Goal: Find specific page/section: Find specific page/section

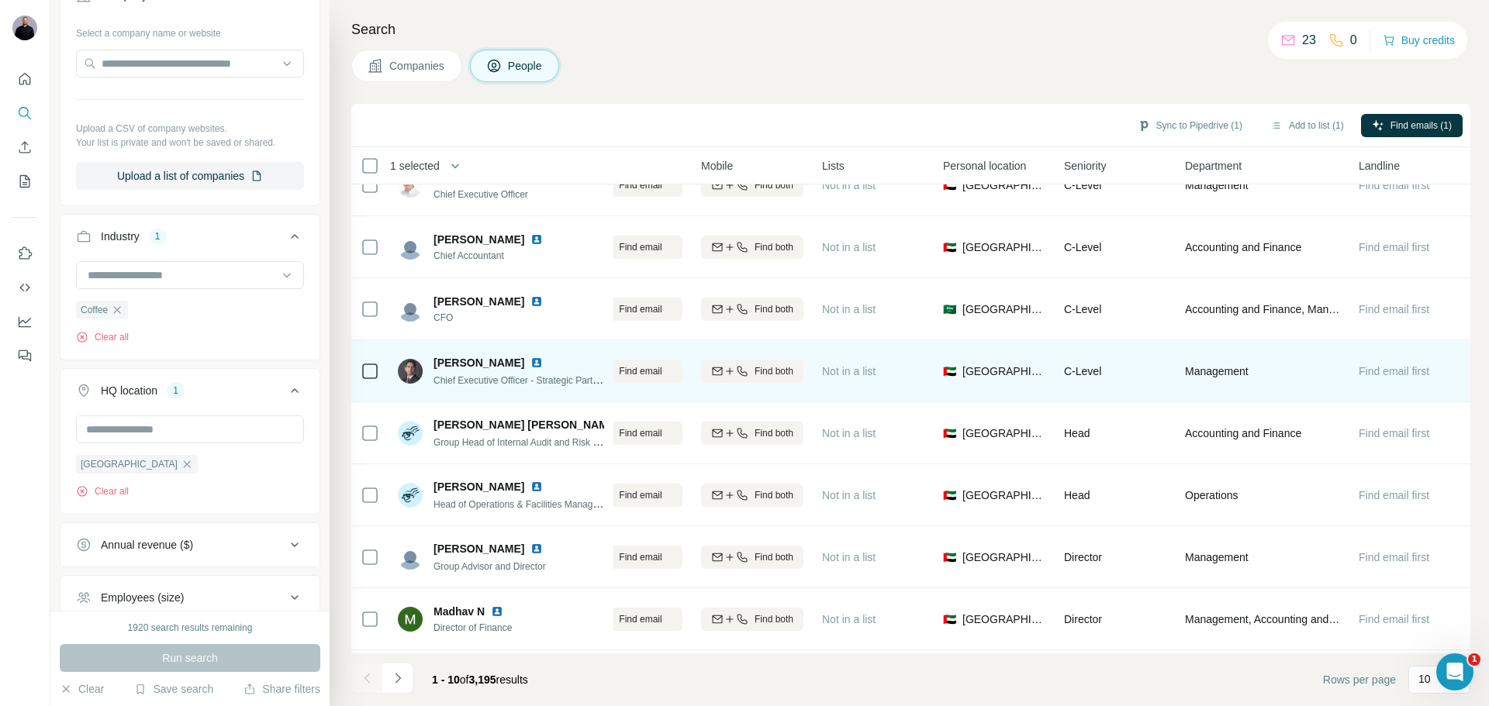
scroll to position [0, 223]
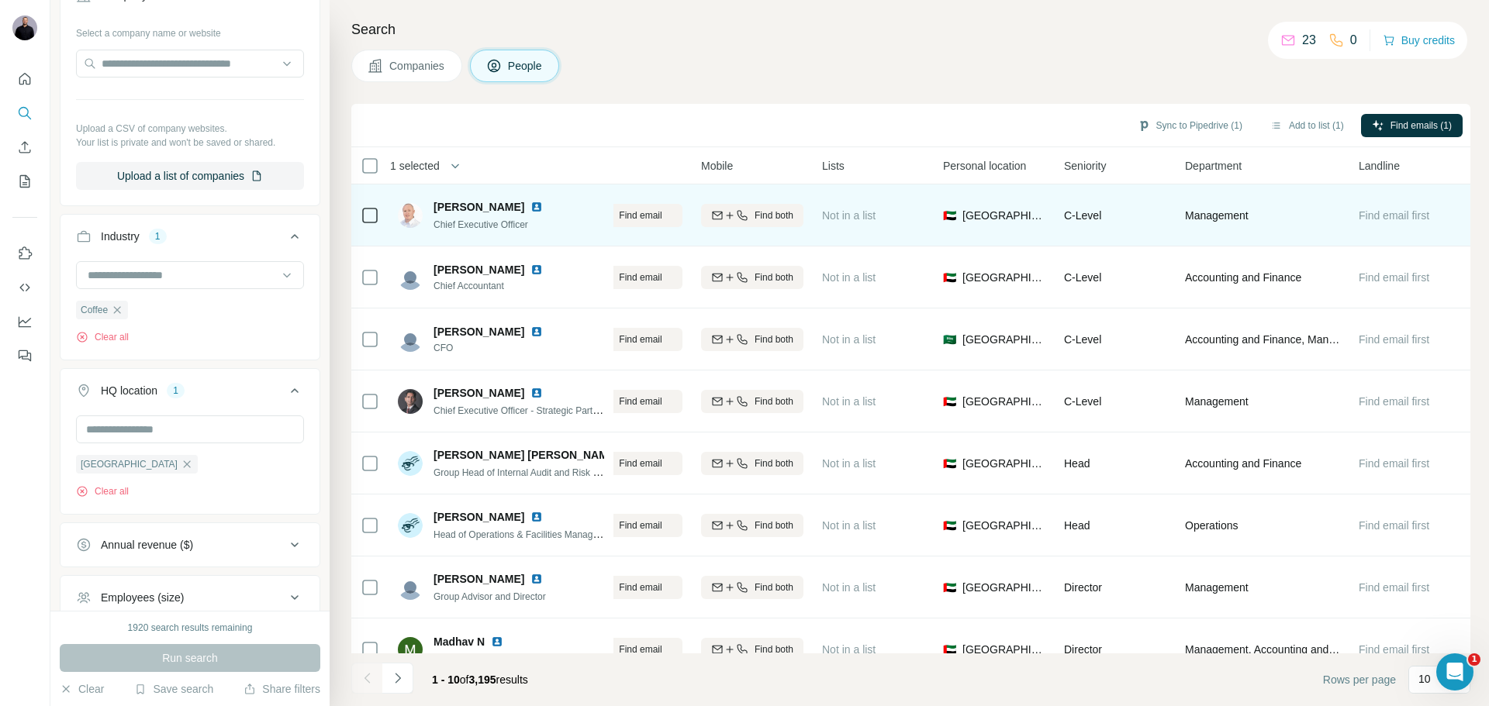
click at [450, 202] on span "[PERSON_NAME]" at bounding box center [478, 207] width 91 height 16
click at [409, 219] on img at bounding box center [410, 215] width 25 height 25
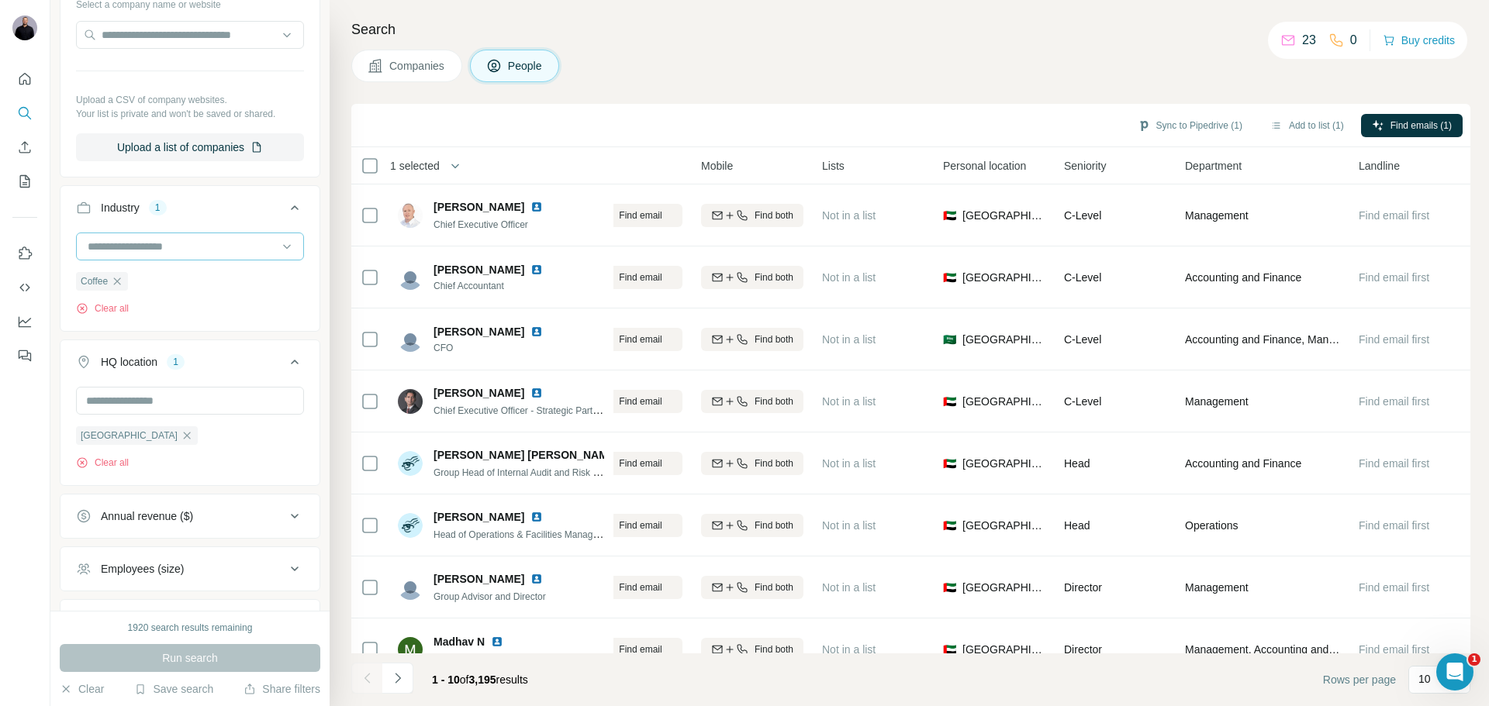
scroll to position [674, 0]
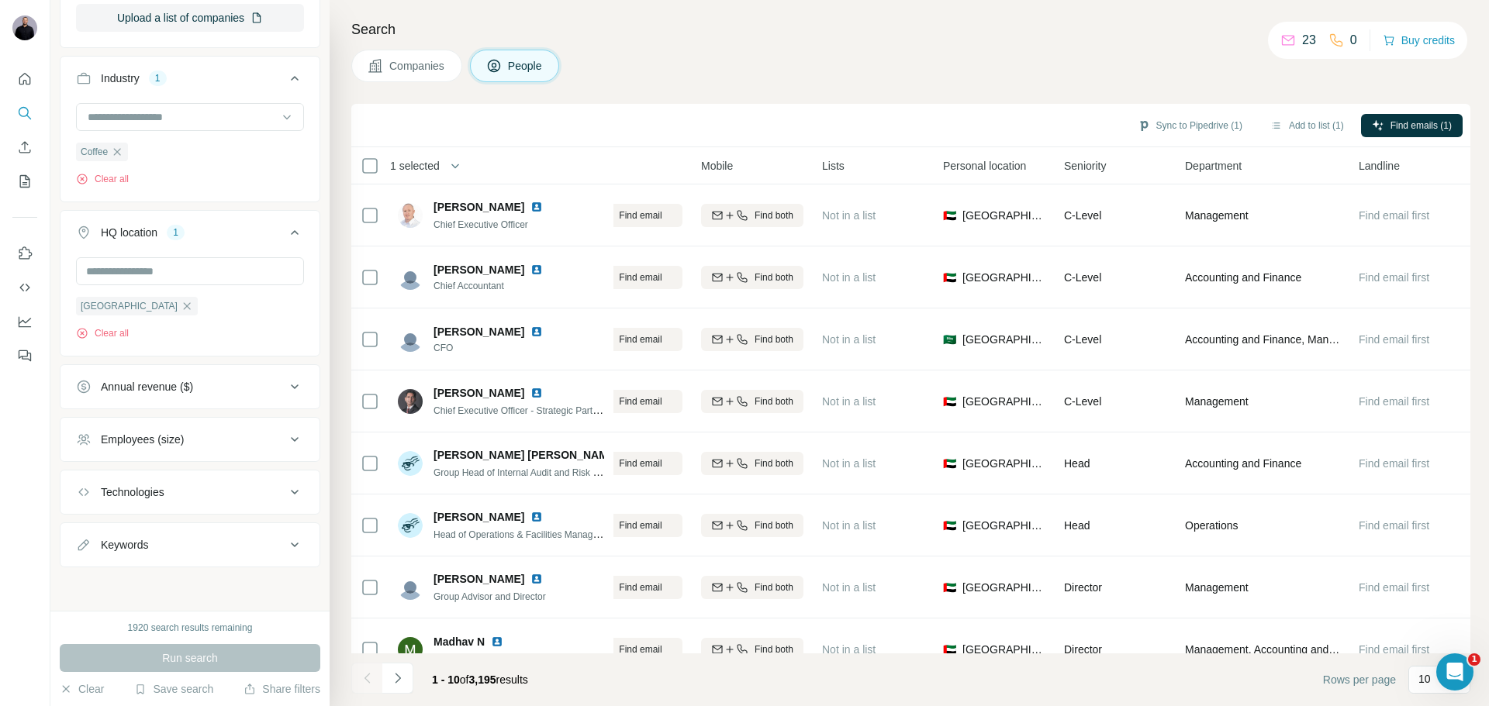
click at [215, 387] on div "Annual revenue ($)" at bounding box center [180, 387] width 209 height 16
click at [84, 424] on icon at bounding box center [85, 419] width 19 height 19
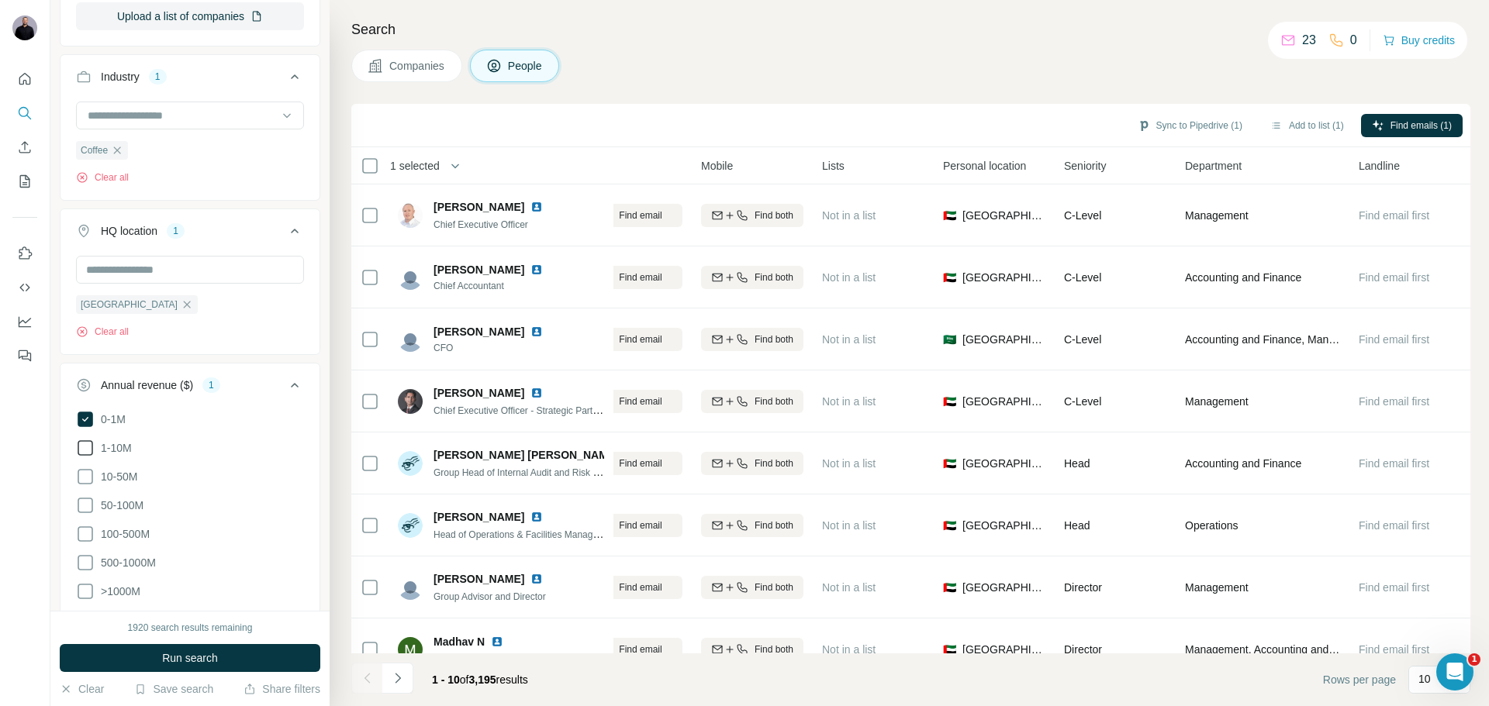
click at [85, 448] on icon at bounding box center [85, 448] width 19 height 19
click at [188, 651] on span "Run search" at bounding box center [190, 659] width 56 height 16
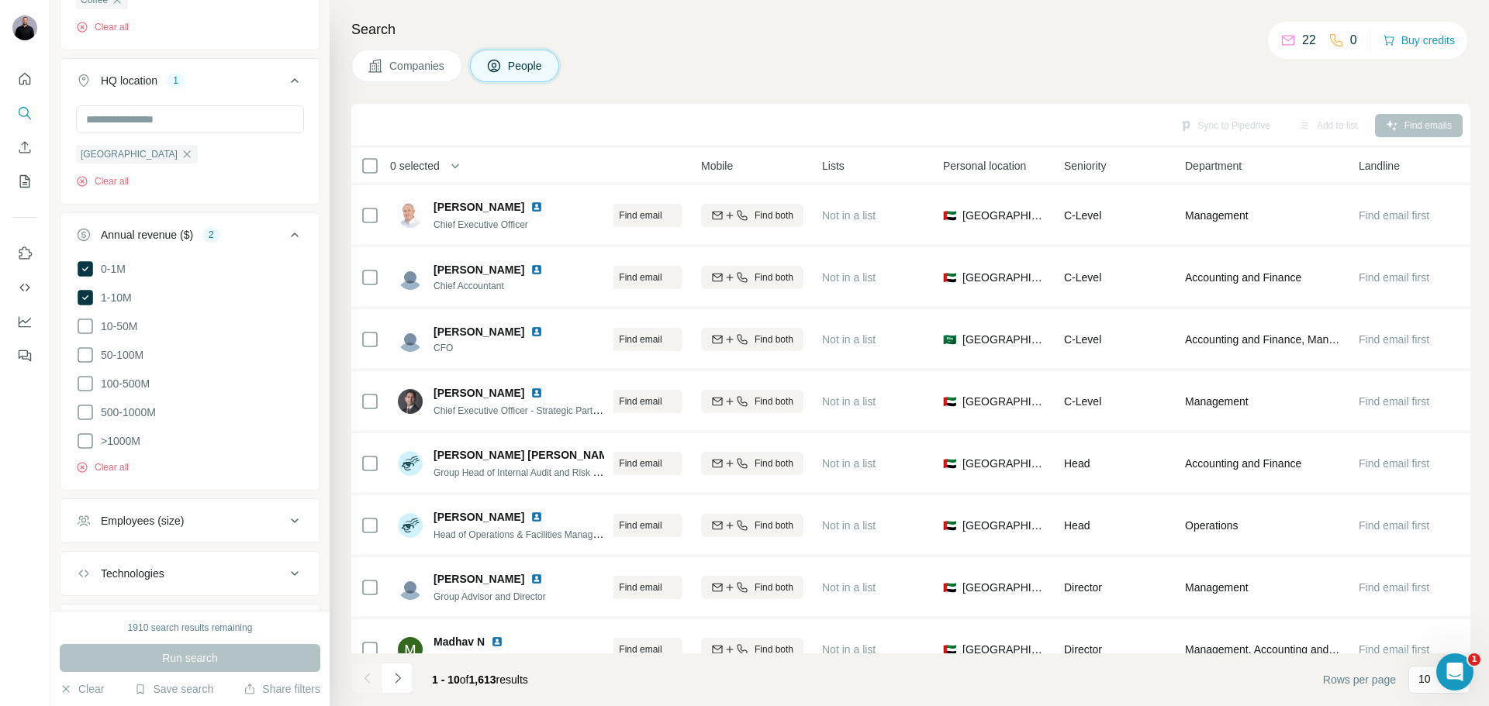
scroll to position [854, 0]
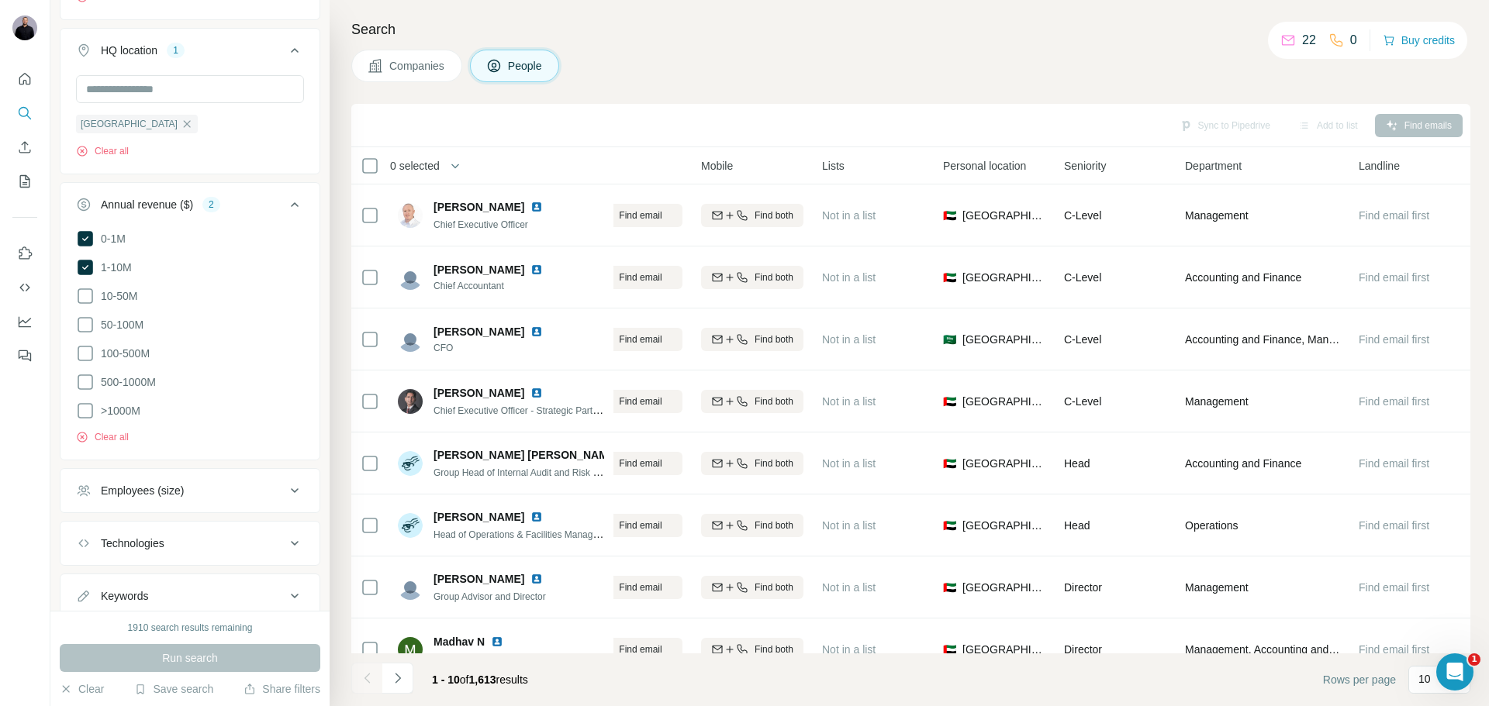
click at [184, 484] on div "Employees (size)" at bounding box center [142, 491] width 83 height 16
click at [84, 523] on icon at bounding box center [85, 525] width 19 height 19
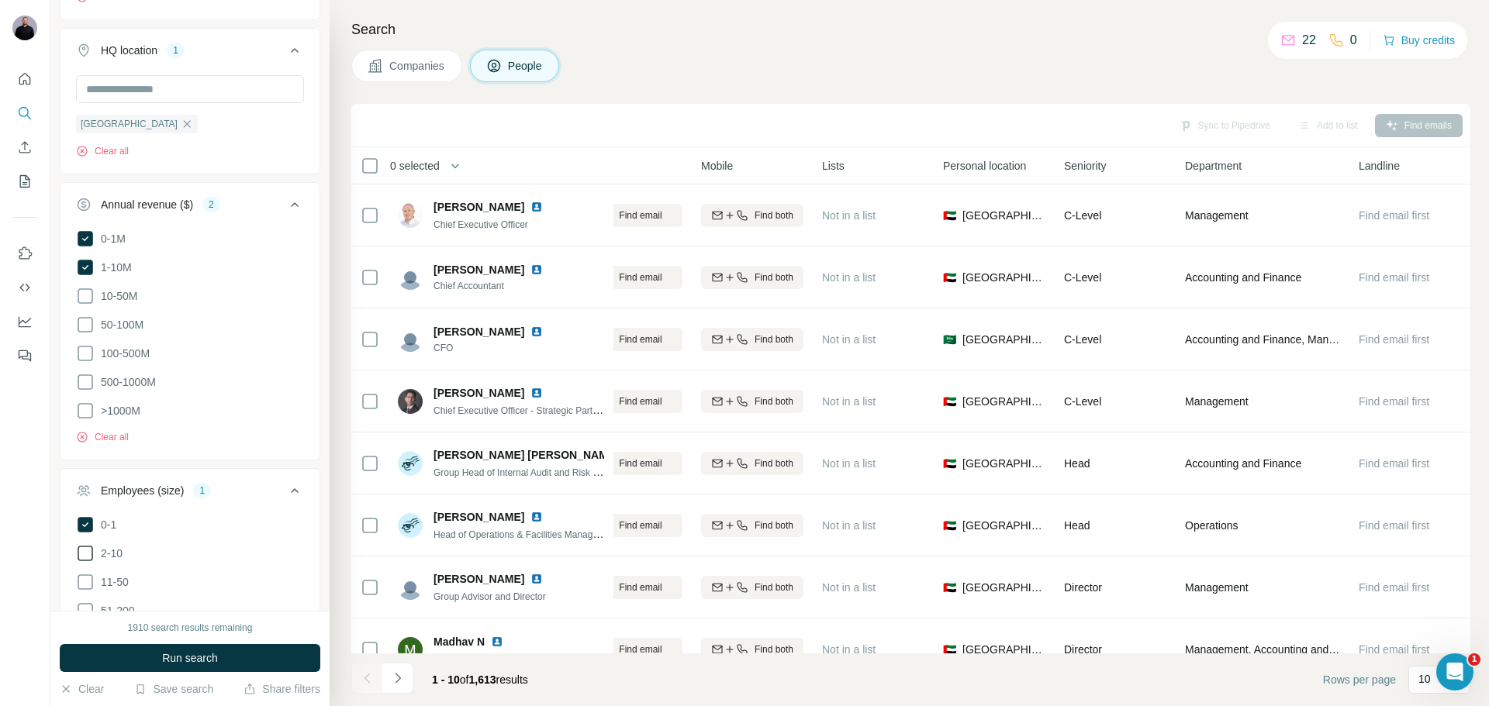
click at [83, 548] on icon at bounding box center [85, 553] width 19 height 19
click at [81, 575] on icon at bounding box center [85, 582] width 19 height 19
click at [83, 606] on icon at bounding box center [85, 611] width 19 height 19
click at [185, 661] on span "Run search" at bounding box center [190, 659] width 56 height 16
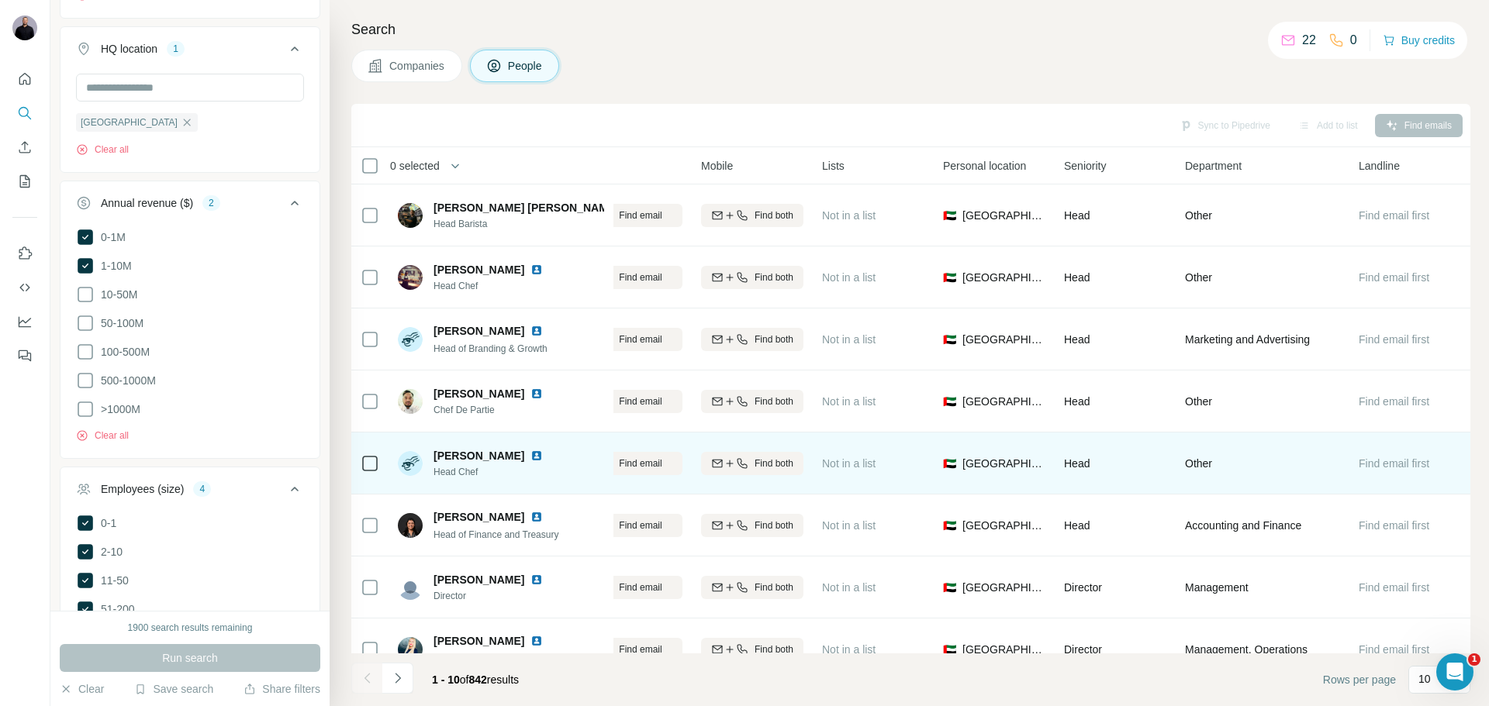
scroll to position [159, 223]
